Goal: Task Accomplishment & Management: Complete application form

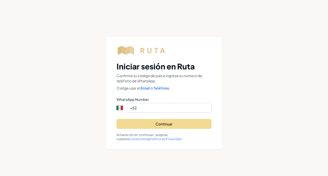
select select "MX"
click at [173, 108] on input "+52" at bounding box center [169, 108] width 85 height 10
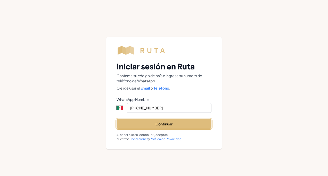
click at [164, 122] on button "Continuar" at bounding box center [164, 124] width 95 height 10
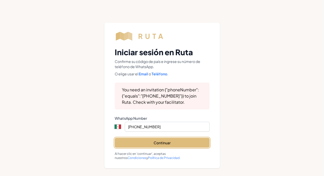
click at [155, 145] on button "Continuar" at bounding box center [162, 143] width 95 height 10
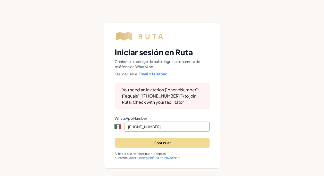
click at [184, 125] on input "[PHONE_NUMBER]" at bounding box center [167, 127] width 85 height 10
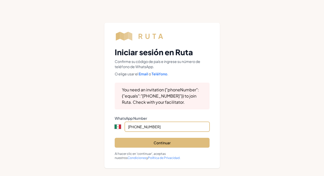
type input "[PHONE_NUMBER]"
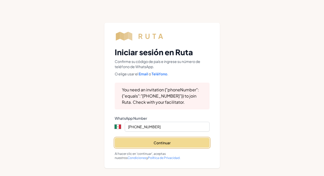
click at [174, 142] on button "Continuar" at bounding box center [162, 143] width 95 height 10
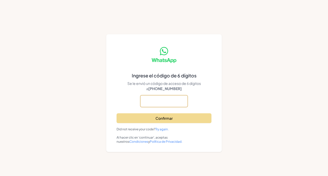
click at [163, 103] on input "text" at bounding box center [163, 101] width 47 height 12
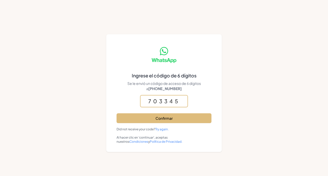
type input "703345"
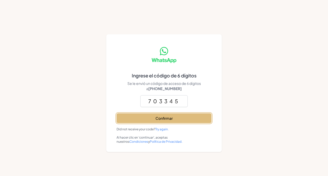
click at [166, 118] on button "Confirmar" at bounding box center [164, 118] width 95 height 10
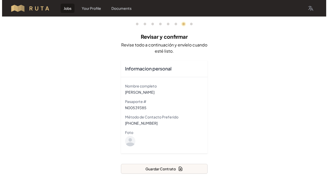
scroll to position [24, 0]
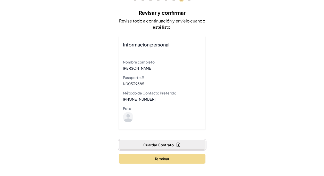
click at [172, 145] on button "Guardar Contrato" at bounding box center [162, 145] width 87 height 10
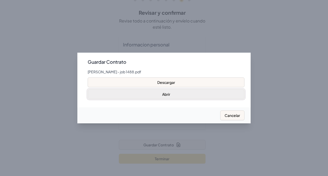
click at [172, 92] on button "Abrir" at bounding box center [166, 94] width 157 height 10
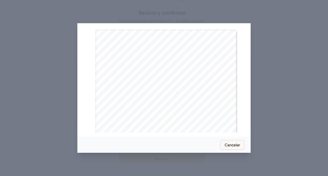
click at [175, 93] on span "Weld" at bounding box center [177, 93] width 4 height 2
click at [179, 98] on div "[PERSON_NAME] Dairy Produce LLC [STREET_ADDRESS][PERSON_NAME], el empleador ace…" at bounding box center [166, 41] width 142 height 184
click at [185, 104] on span "A mano, cosecha Hoe &, planta, riego, lavado, paquete & Palletize Squash, maíz …" at bounding box center [163, 104] width 123 height 2
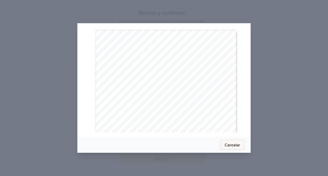
click at [158, 101] on div "Cosecha: Hoe, calabaza de cosecha, maíz, calabazas, alfalfa El empleador puede …" at bounding box center [166, 121] width 142 height 184
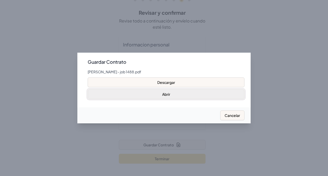
click at [171, 95] on button "Abrir" at bounding box center [166, 94] width 157 height 10
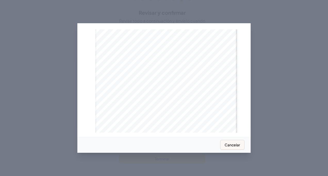
scroll to position [757, 0]
click at [192, 81] on span "r el empleador para calcular si se ha cumplido el período de empleo garantizado…" at bounding box center [186, 80] width 85 height 2
click at [182, 76] on span "Su empleador le informa que de acuerdo con las regulaciones aplicables, debe ab…" at bounding box center [156, 76] width 109 height 2
drag, startPoint x: 182, startPoint y: 76, endPoint x: 150, endPoint y: 80, distance: 31.9
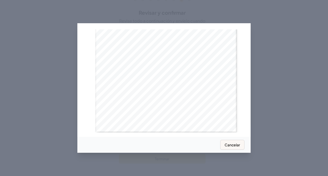
click at [150, 80] on span "autorizado proporcionado por el Departamento de Seguridad Nacional (DHS) o en e…" at bounding box center [155, 79] width 106 height 2
click at [168, 106] on span "Transportation proporcionado al sitio de trabajo desde los aumentos de ubicació…" at bounding box center [159, 106] width 115 height 2
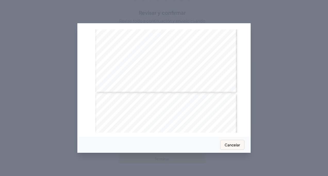
scroll to position [181, 0]
click at [163, 93] on span "7. Los trabajadores que viven en viviendas proporcionadas por el empleador debe…" at bounding box center [152, 94] width 101 height 2
click at [201, 107] on div "[PERSON_NAME] Dairy Produce LLC [STREET_ADDRESS][PERSON_NAME] Reglas de trabajo…" at bounding box center [166, 125] width 142 height 184
click at [161, 94] on div "Cosecha: Hoe, calabaza de cosecha, maíz, calabazas, alfalfa El empleador puede …" at bounding box center [166, 121] width 142 height 184
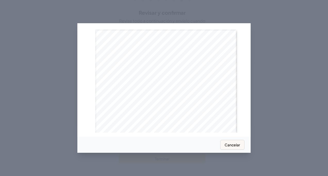
click at [168, 96] on span "80642" at bounding box center [170, 96] width 4 height 2
click at [170, 95] on span "80642" at bounding box center [170, 96] width 4 height 2
click at [172, 60] on span "la luz solar, la temperatura, las condiciones del cultivo y otros factores. El …" at bounding box center [160, 60] width 118 height 2
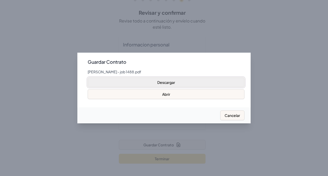
click at [166, 83] on button "Descargar" at bounding box center [166, 82] width 157 height 10
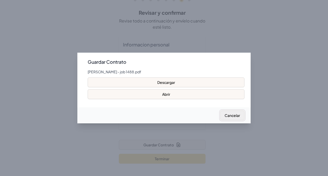
click at [232, 115] on button "Cancelar" at bounding box center [232, 115] width 24 height 10
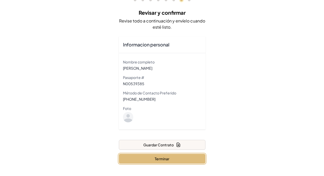
click at [154, 162] on button "Terminar" at bounding box center [162, 159] width 87 height 10
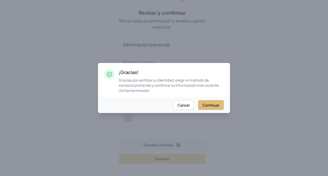
click at [211, 107] on button "Continuar" at bounding box center [211, 105] width 26 height 10
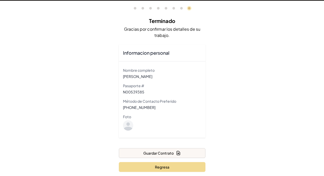
scroll to position [24, 0]
